Goal: Task Accomplishment & Management: Complete application form

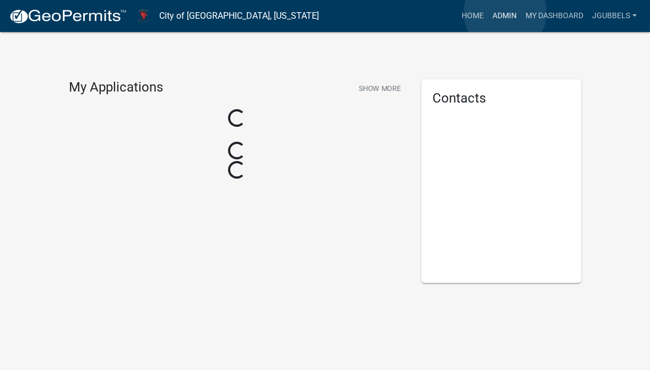
click at [506, 13] on link "Admin" at bounding box center [504, 16] width 33 height 21
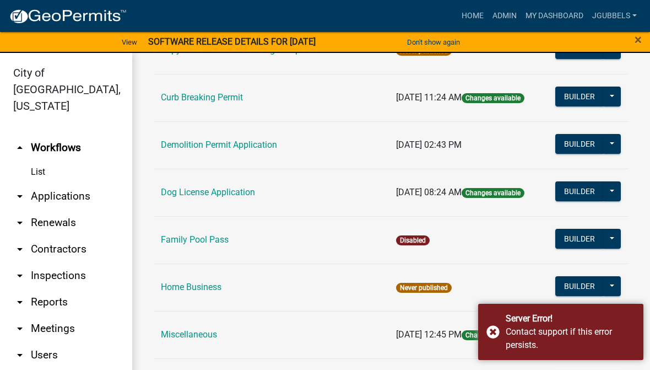
scroll to position [425, 0]
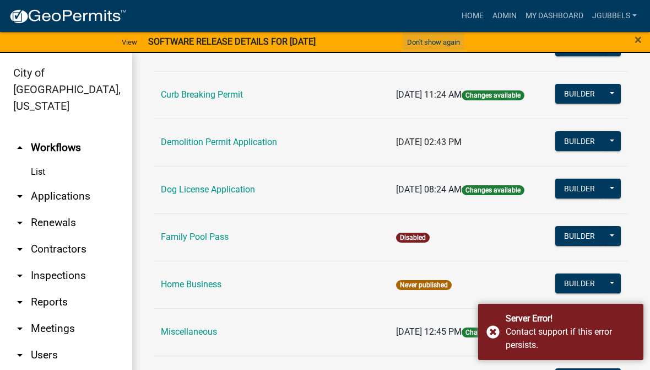
click at [447, 40] on button "Don't show again" at bounding box center [434, 42] width 62 height 18
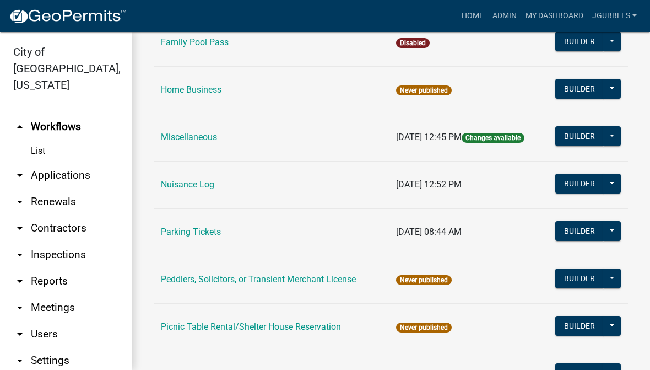
scroll to position [600, 0]
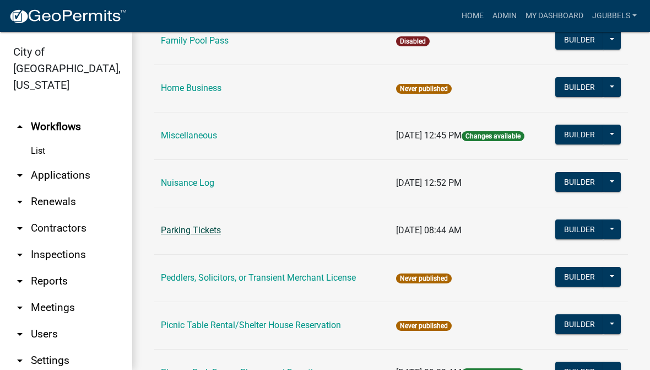
click at [211, 230] on link "Parking Tickets" at bounding box center [191, 230] width 60 height 10
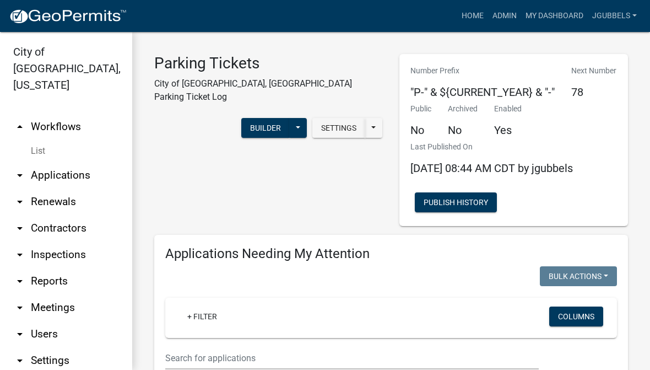
select select "3: 100"
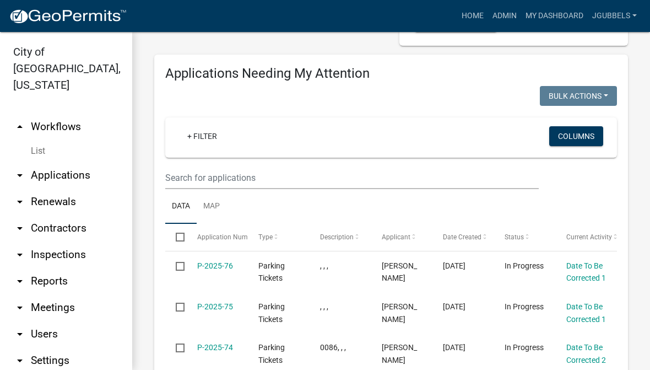
scroll to position [182, 0]
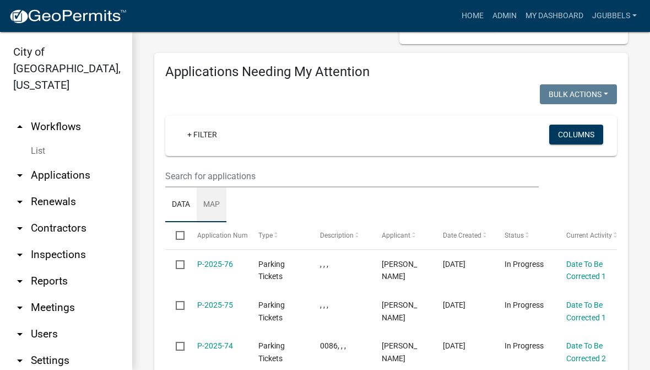
click at [224, 202] on link "Map" at bounding box center [212, 204] width 30 height 35
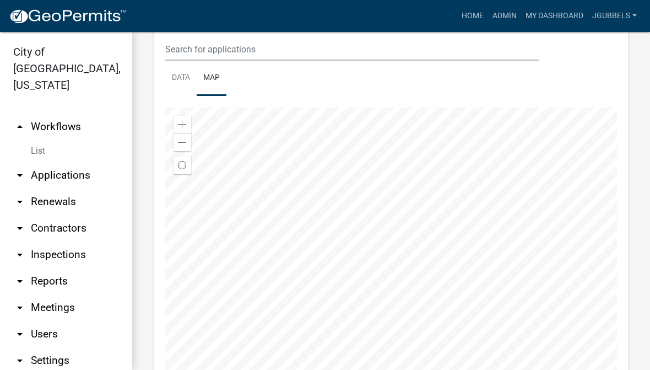
scroll to position [310, 0]
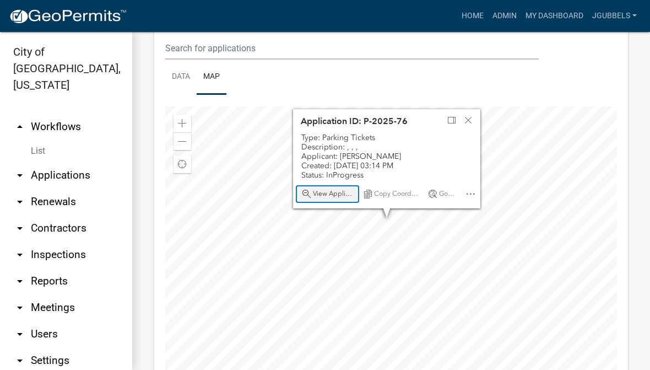
click at [322, 195] on span "View Application" at bounding box center [333, 194] width 41 height 9
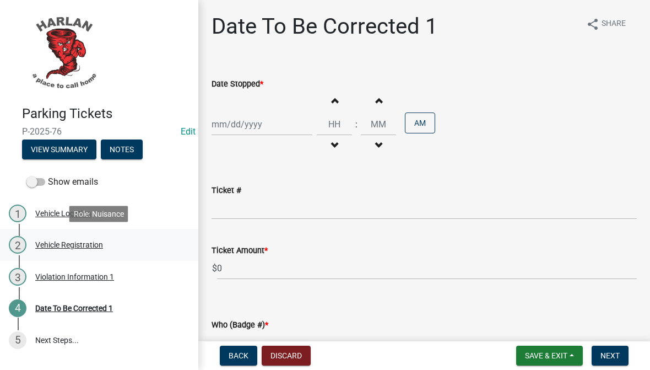
click at [120, 243] on div "2 Vehicle Registration" at bounding box center [95, 245] width 172 height 18
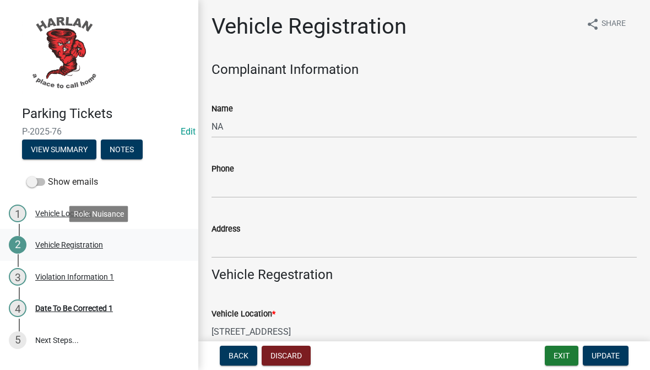
click at [119, 258] on link "2 Vehicle Registration" at bounding box center [99, 245] width 198 height 32
click at [130, 316] on div "4 Date To Be Corrected 1" at bounding box center [95, 308] width 172 height 18
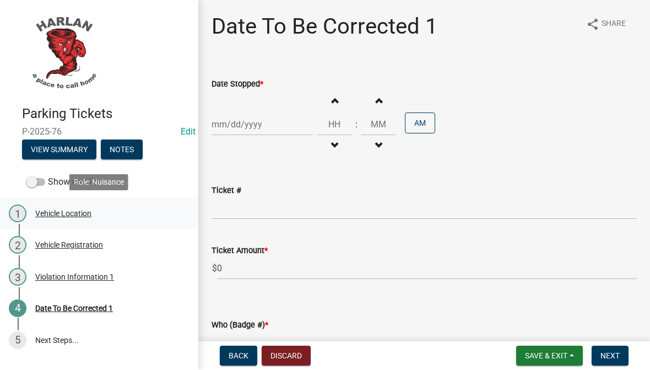
click at [113, 204] on div "1 Vehicle Location" at bounding box center [95, 213] width 172 height 18
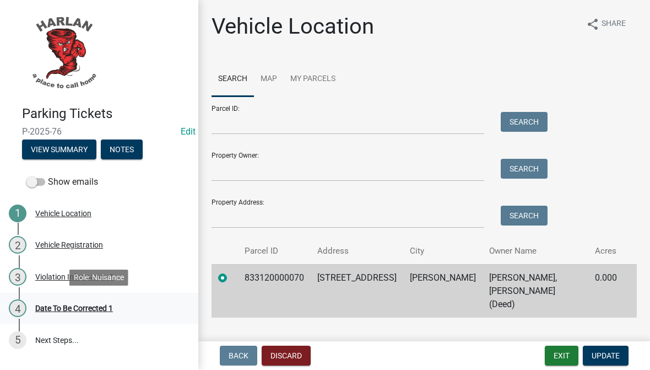
click at [75, 319] on link "4 Date To Be Corrected 1" at bounding box center [99, 309] width 198 height 32
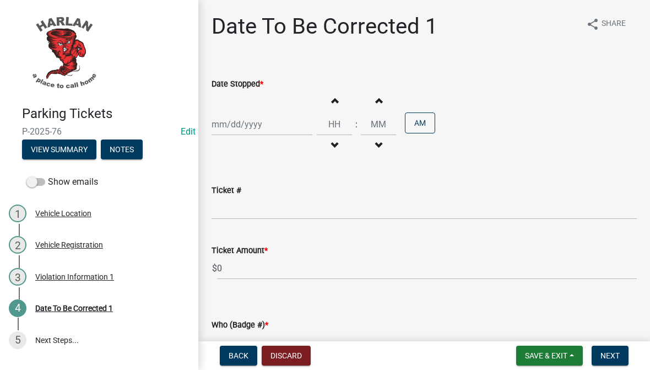
select select "9"
select select "2025"
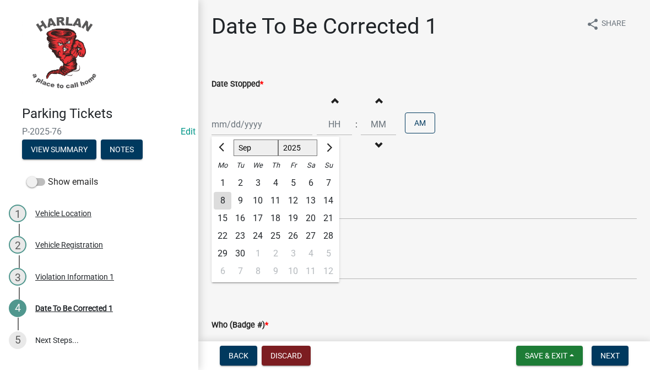
click at [273, 132] on div "[PERSON_NAME] Feb Mar Apr [PERSON_NAME][DATE] Oct Nov [DATE] 1526 1527 1528 152…" at bounding box center [262, 124] width 101 height 23
click at [224, 200] on div "8" at bounding box center [223, 201] width 18 height 18
type input "[DATE]"
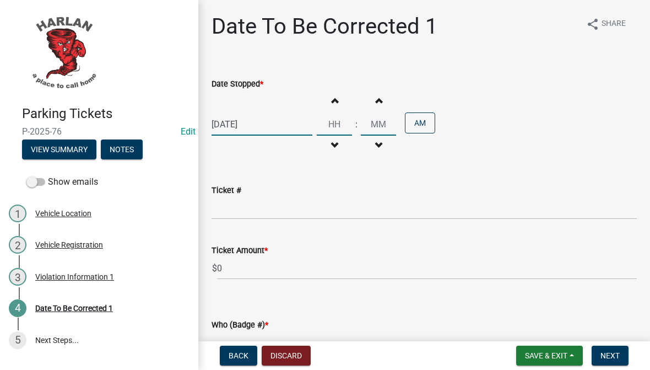
click at [318, 125] on input "Hours" at bounding box center [334, 124] width 35 height 23
type input "10"
type input "0"
type input "52"
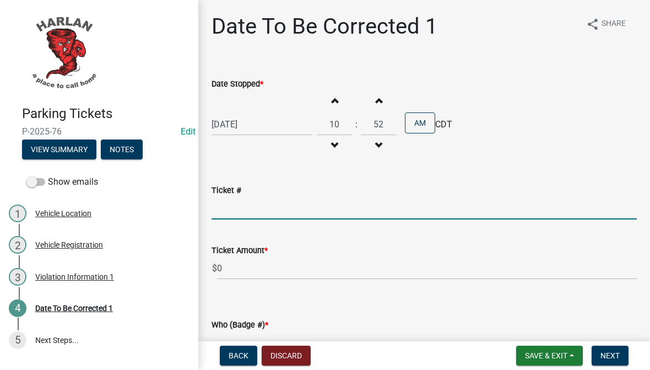
click at [327, 214] on input "Ticket #" at bounding box center [424, 208] width 425 height 23
type input "0088"
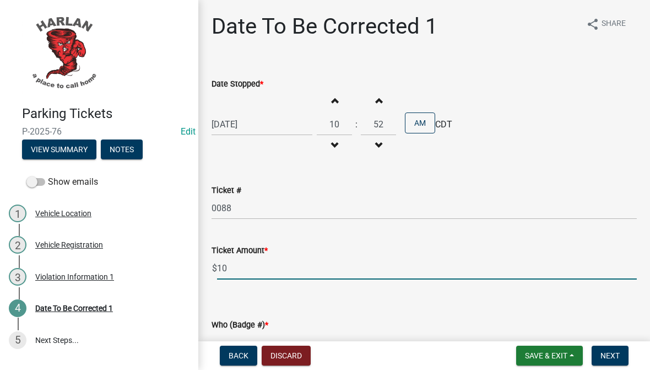
type input "10"
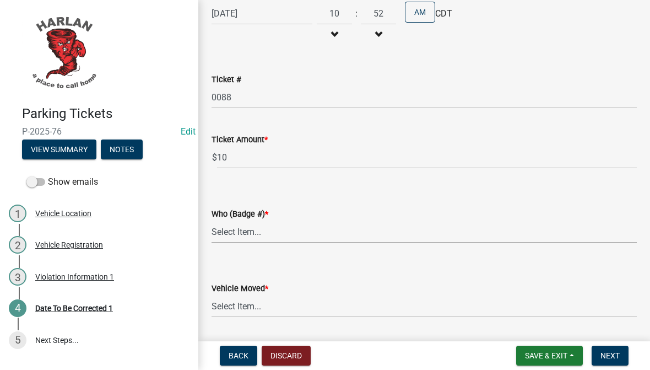
scroll to position [128, 0]
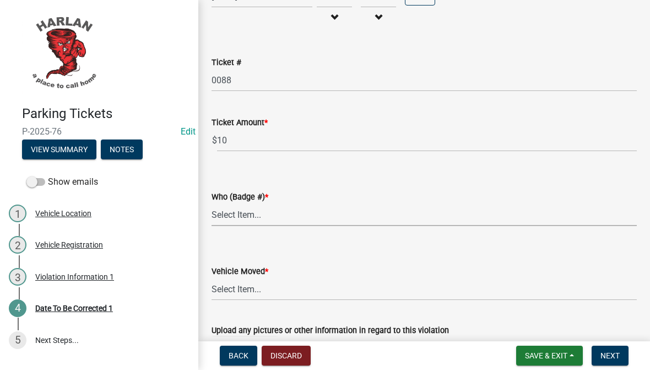
click at [496, 210] on select "Select Item... [PHONE_NUMBER] 83-15" at bounding box center [424, 214] width 425 height 23
select select "4d712faf-da68-4fce-8593-8358734038f3"
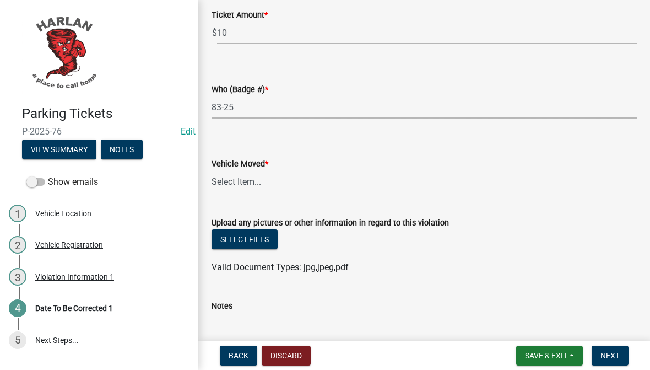
scroll to position [236, 0]
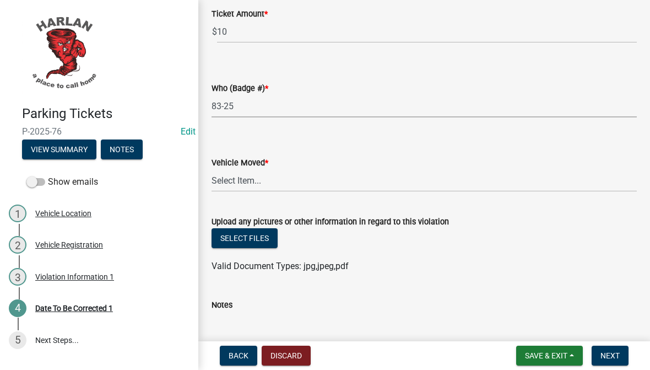
click at [514, 167] on div "Vehicle Moved *" at bounding box center [424, 162] width 425 height 13
click at [492, 199] on wm-data-entity-input "Vehicle Moved * Select Item... Yes No" at bounding box center [424, 164] width 425 height 74
click at [512, 177] on select "Select Item... Yes No" at bounding box center [424, 180] width 425 height 23
select select "a2de05ef-af75-4916-bbf6-c2624a2c23d1"
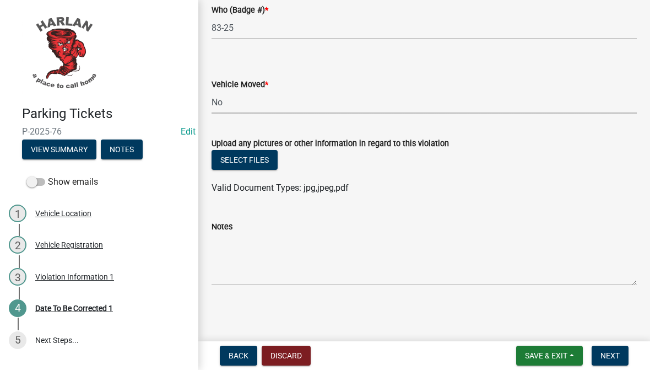
scroll to position [315, 0]
click at [575, 352] on button "Save & Exit" at bounding box center [549, 356] width 67 height 20
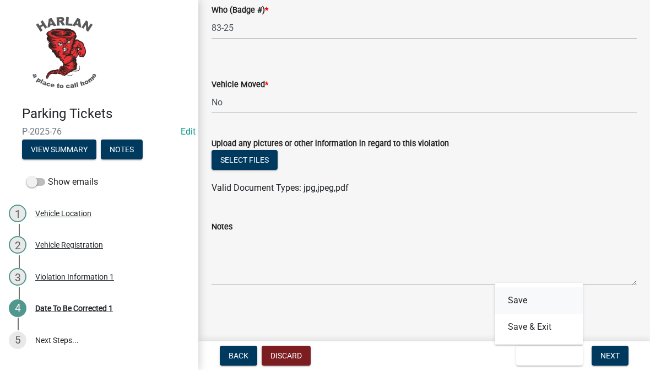
click at [558, 294] on button "Save" at bounding box center [539, 300] width 88 height 26
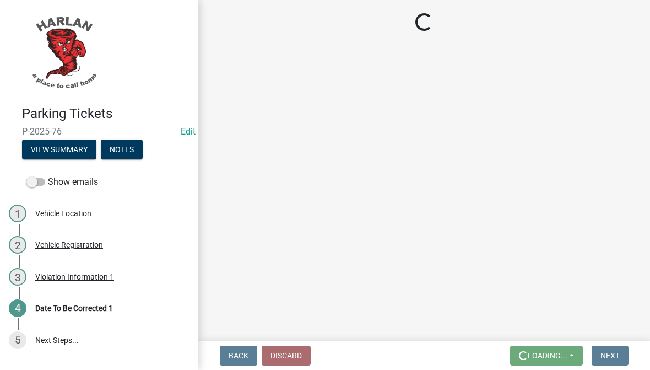
scroll to position [0, 0]
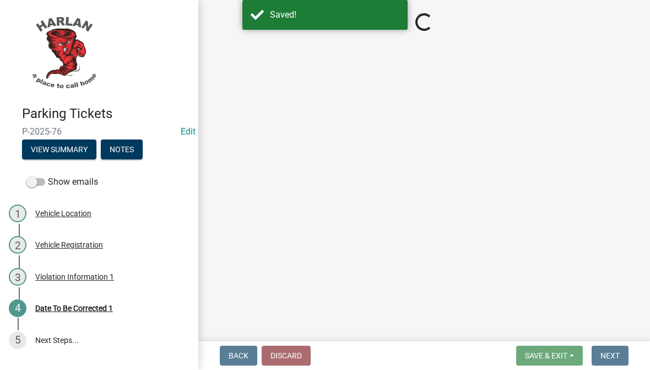
select select "4d712faf-da68-4fce-8593-8358734038f3"
select select "a2de05ef-af75-4916-bbf6-c2624a2c23d1"
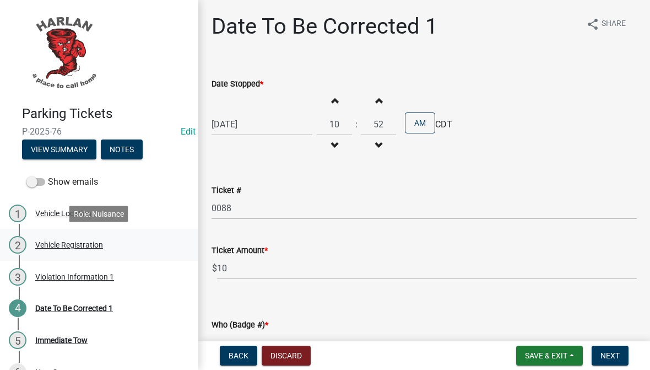
click at [95, 241] on div "Vehicle Registration" at bounding box center [69, 245] width 68 height 8
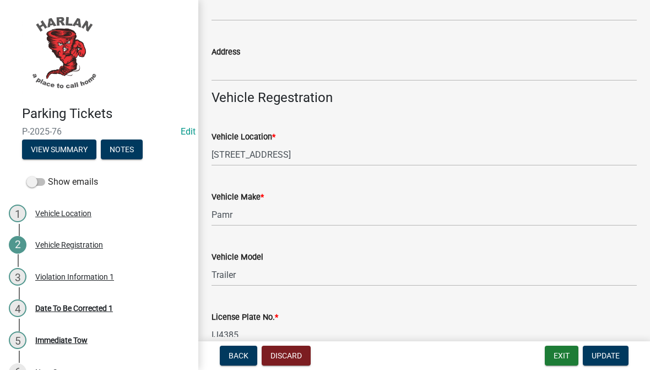
scroll to position [184, 0]
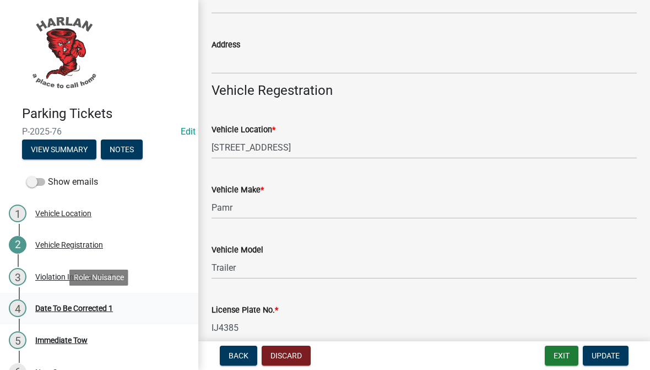
click at [130, 310] on div "4 Date To Be Corrected 1" at bounding box center [95, 308] width 172 height 18
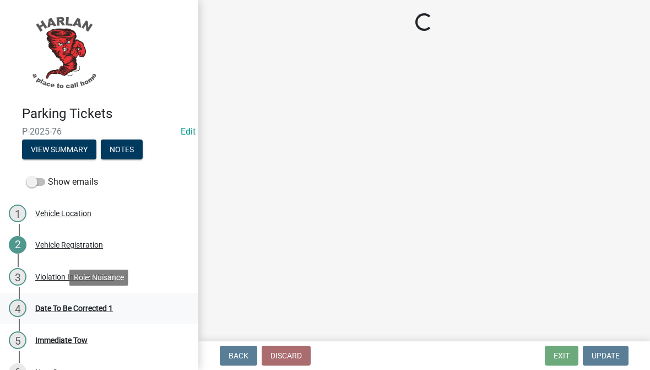
scroll to position [0, 0]
select select "4d712faf-da68-4fce-8593-8358734038f3"
select select "a2de05ef-af75-4916-bbf6-c2624a2c23d1"
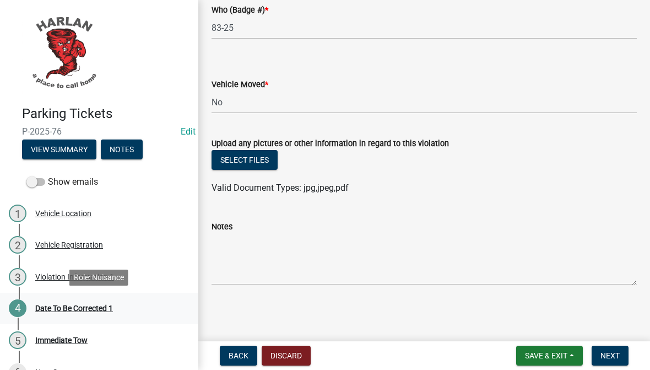
scroll to position [315, 0]
click at [558, 347] on button "Save & Exit" at bounding box center [549, 356] width 67 height 20
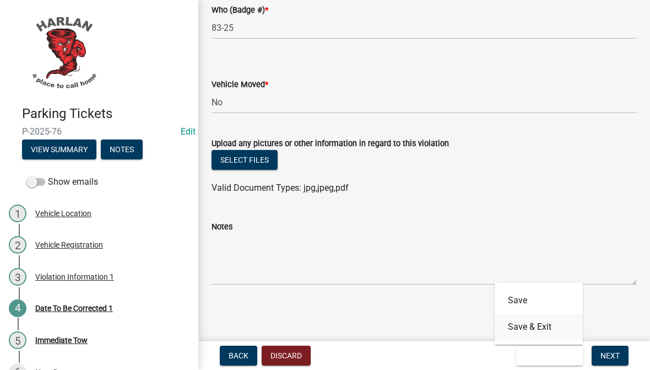
click at [557, 325] on button "Save & Exit" at bounding box center [539, 327] width 88 height 26
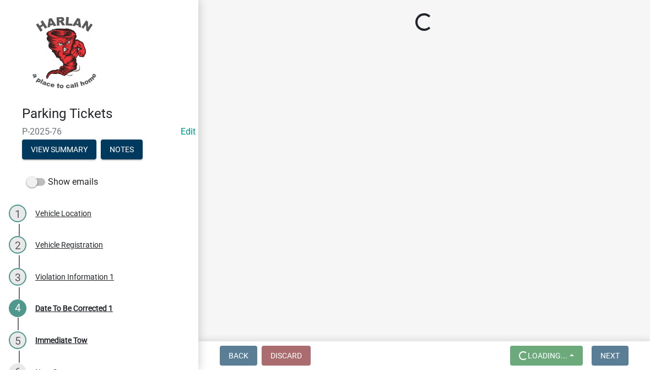
scroll to position [0, 0]
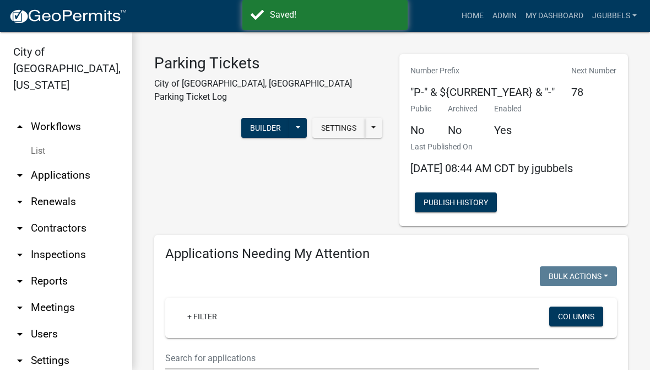
select select "3: 100"
